Goal: Information Seeking & Learning: Learn about a topic

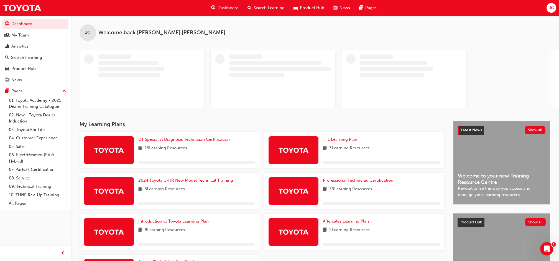
click at [272, 6] on span "Search Learning" at bounding box center [268, 8] width 31 height 6
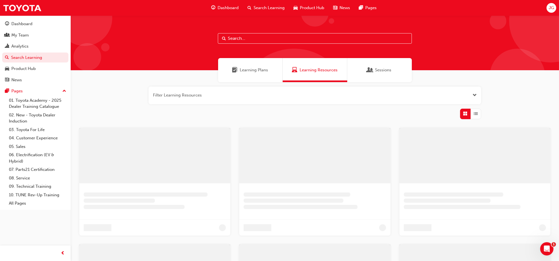
click at [261, 39] on input "text" at bounding box center [315, 38] width 194 height 11
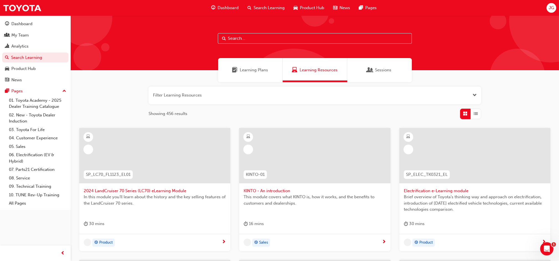
paste input "T21-PTEV_FS_EXAM"
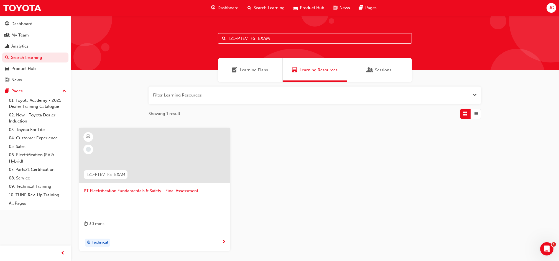
type input "T21-PTEV_FS_EXAM"
click at [130, 191] on span "PT Electrification Fundamentals & Safety - Final Assessment" at bounding box center [155, 191] width 142 height 6
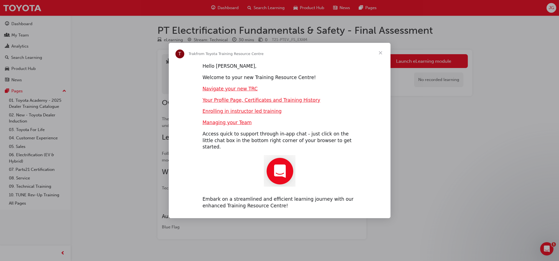
click at [378, 58] on span "Close" at bounding box center [380, 53] width 20 height 20
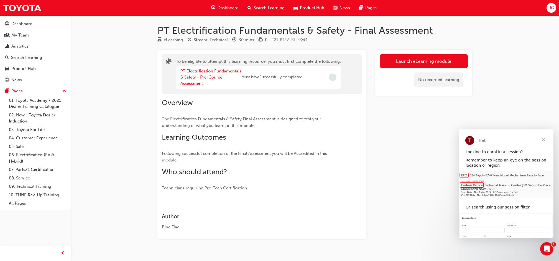
click at [544, 139] on span "Close" at bounding box center [543, 139] width 20 height 20
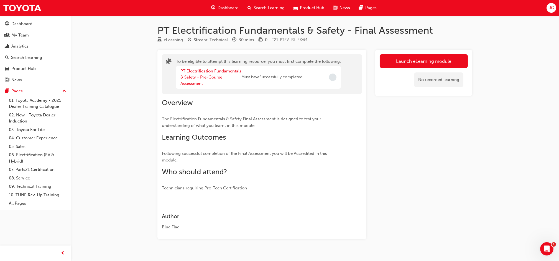
click at [414, 196] on div "Launch eLearning module No recorded learning" at bounding box center [423, 145] width 97 height 190
drag, startPoint x: 233, startPoint y: 38, endPoint x: 261, endPoint y: 38, distance: 28.3
click at [258, 37] on div "eLearning Stream: Technical 30 mins 0 T21-PTEV_FS_EXAM" at bounding box center [314, 41] width 315 height 9
click at [281, 40] on span "T21-PTEV_FS_EXAM" at bounding box center [289, 39] width 35 height 5
drag, startPoint x: 308, startPoint y: 39, endPoint x: 153, endPoint y: 38, distance: 155.4
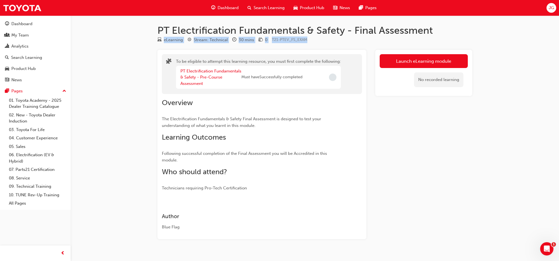
click at [153, 38] on div "PT Electrification Fundamentals & Safety - Final Assessment eLearning Stream: T…" at bounding box center [314, 140] width 332 height 233
click at [150, 44] on div "PT Electrification Fundamentals & Safety - Final Assessment eLearning Stream: T…" at bounding box center [314, 140] width 332 height 233
